Goal: Contribute content: Add original content to the website for others to see

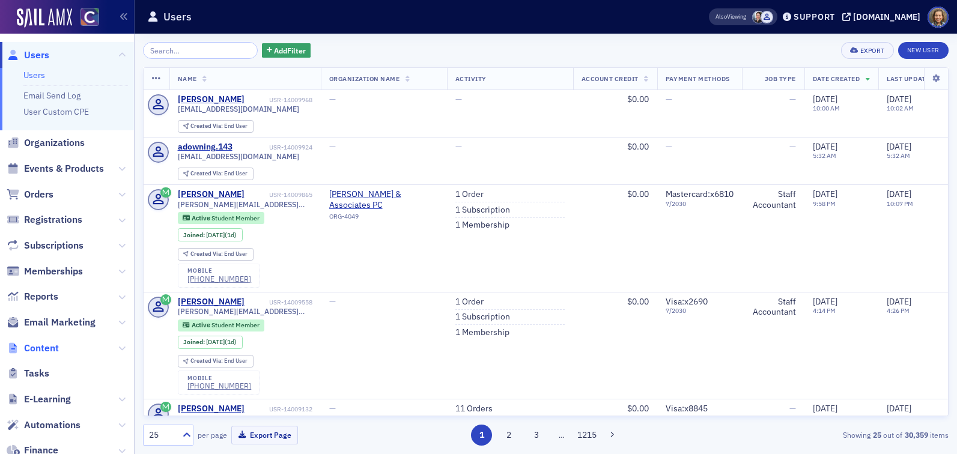
click at [45, 349] on span "Content" at bounding box center [41, 348] width 35 height 13
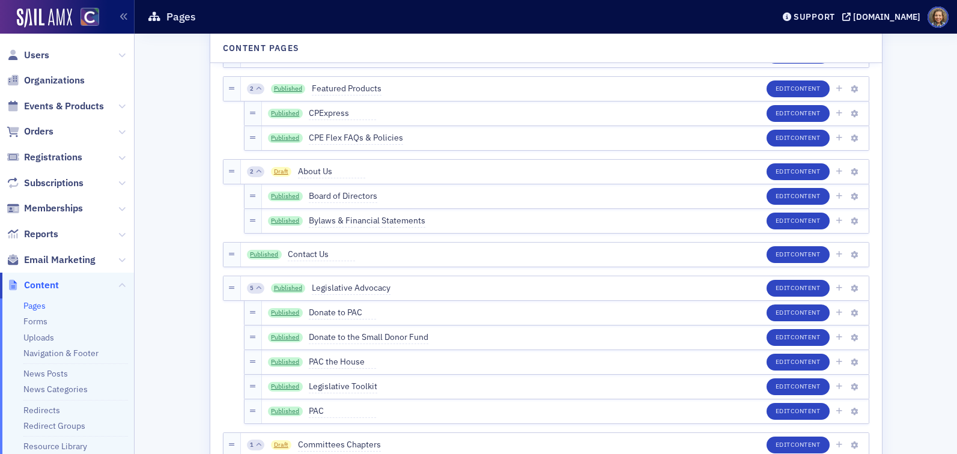
scroll to position [357, 0]
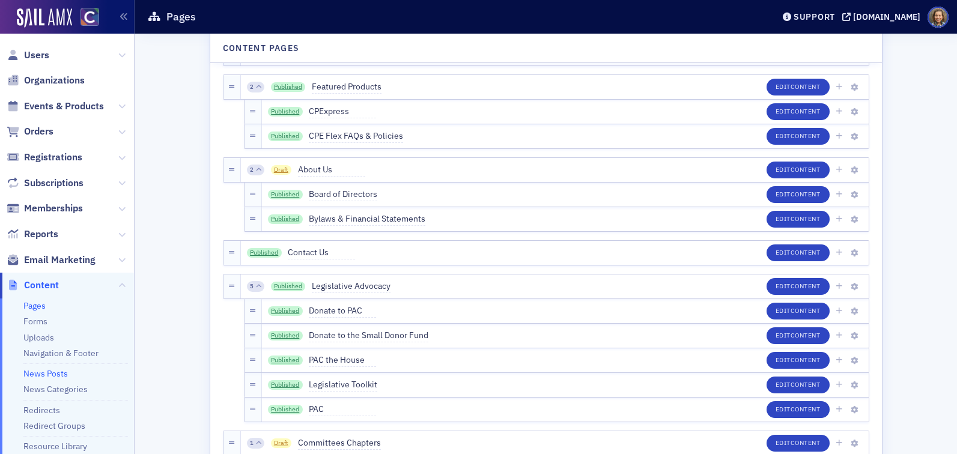
click at [52, 371] on link "News Posts" at bounding box center [45, 373] width 44 height 11
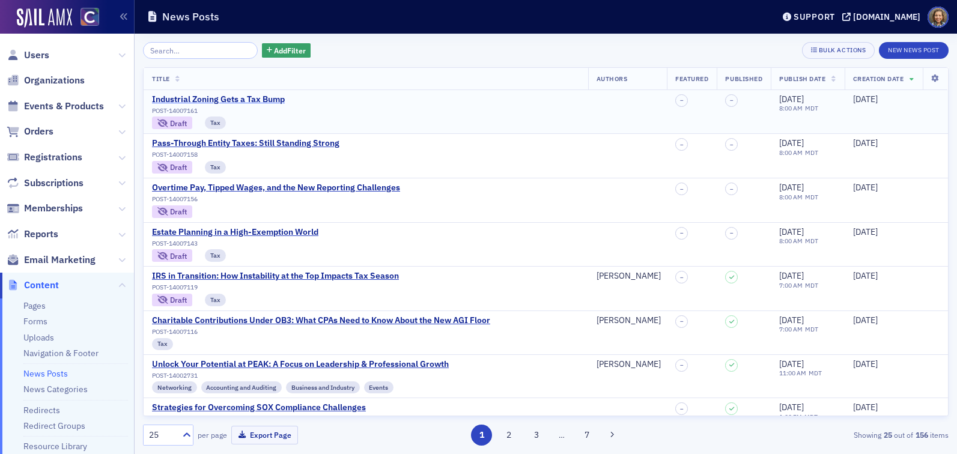
click at [244, 100] on div "Industrial Zoning Gets a Tax Bump" at bounding box center [218, 99] width 133 height 11
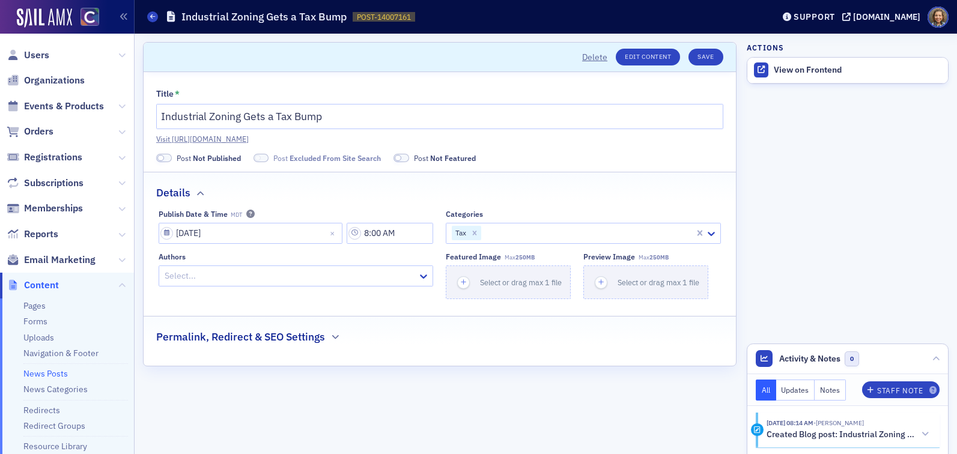
click at [509, 231] on div at bounding box center [587, 233] width 211 height 15
type input "One"
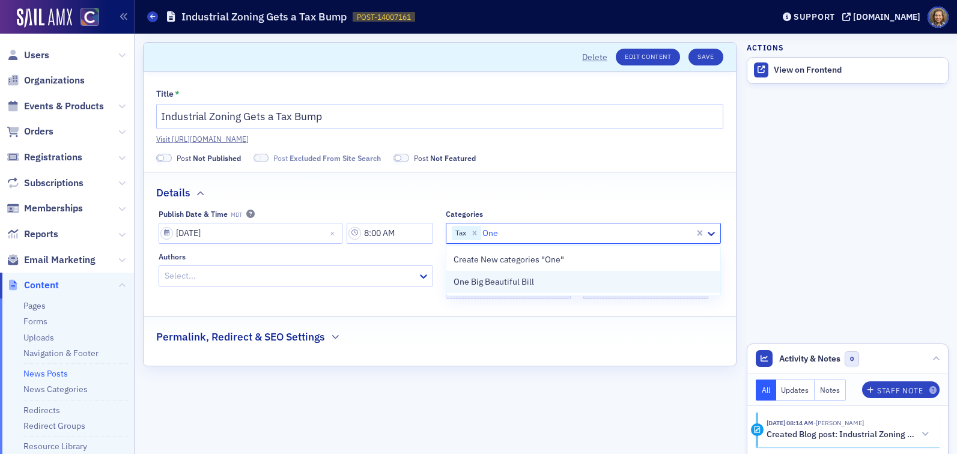
click at [503, 279] on span "One Big Beautiful Bill" at bounding box center [493, 282] width 80 height 13
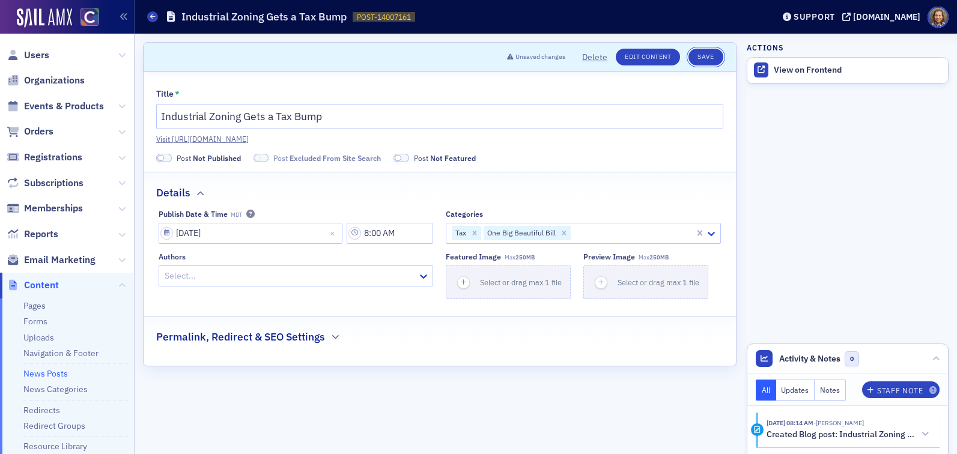
drag, startPoint x: 710, startPoint y: 64, endPoint x: 691, endPoint y: 92, distance: 34.5
click at [694, 88] on section "Unsaved changes Delete Edit Content Save Title * Industrial Zoning Gets a Tax B…" at bounding box center [439, 204] width 593 height 324
click at [564, 235] on icon "Remove One Big Beautiful Bill" at bounding box center [564, 233] width 8 height 8
click at [708, 60] on button "Save" at bounding box center [705, 57] width 34 height 17
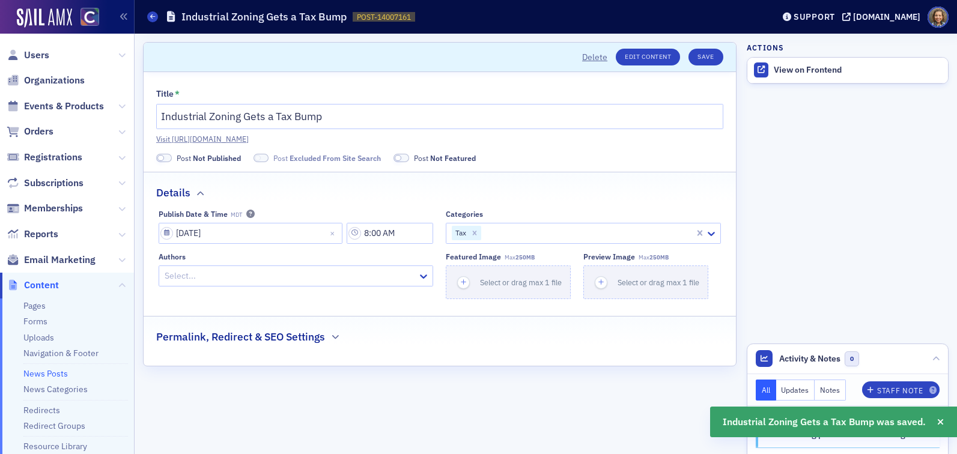
click at [44, 371] on link "News Posts" at bounding box center [45, 373] width 44 height 11
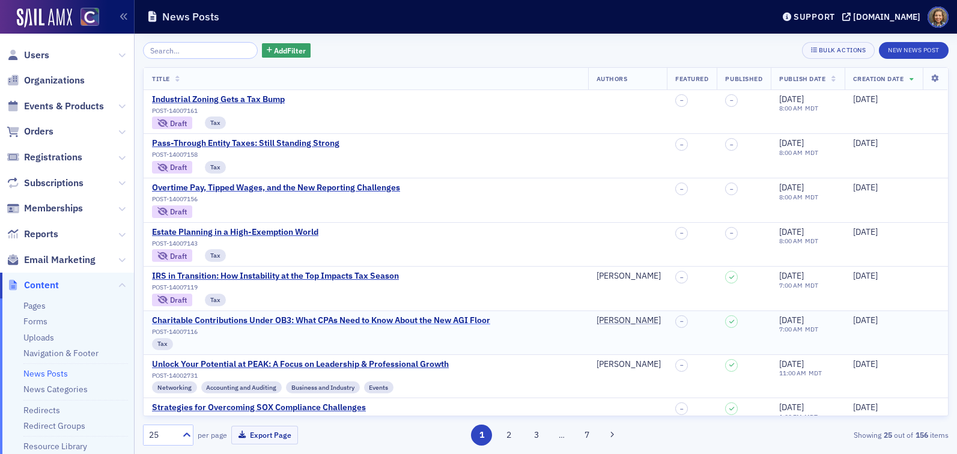
click at [458, 320] on div "Charitable Contributions Under OB3: What CPAs Need to Know About the New AGI Fl…" at bounding box center [321, 320] width 338 height 11
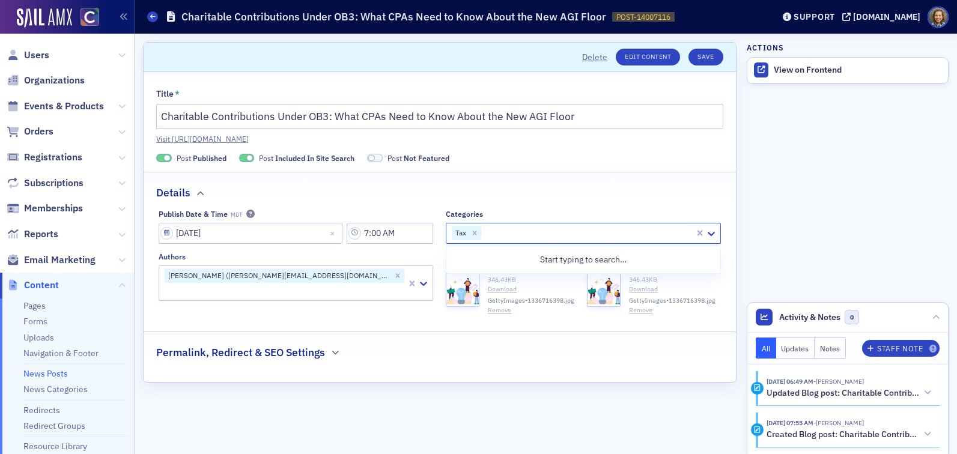
click at [502, 233] on div at bounding box center [587, 233] width 211 height 15
type input "one"
click at [501, 285] on span "One Big Beautiful Bill" at bounding box center [493, 282] width 80 height 13
click at [708, 62] on button "Save" at bounding box center [705, 57] width 34 height 17
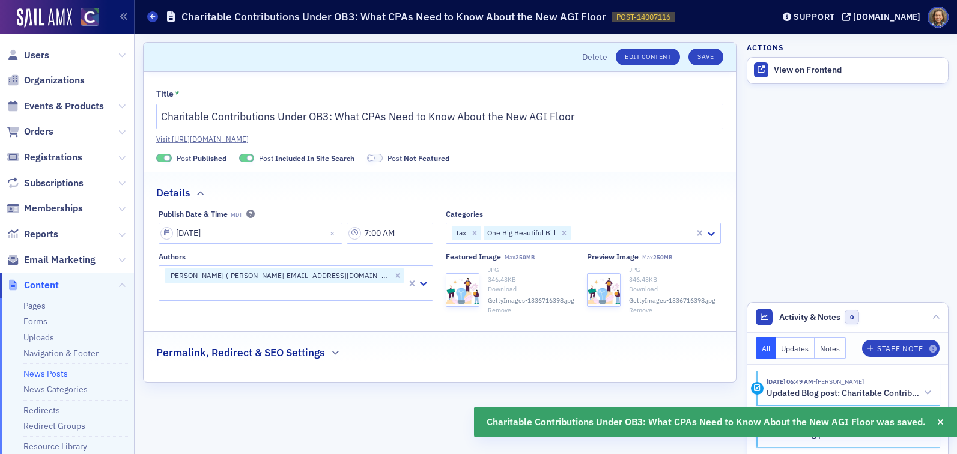
click at [46, 372] on link "News Posts" at bounding box center [45, 373] width 44 height 11
